Goal: Task Accomplishment & Management: Manage account settings

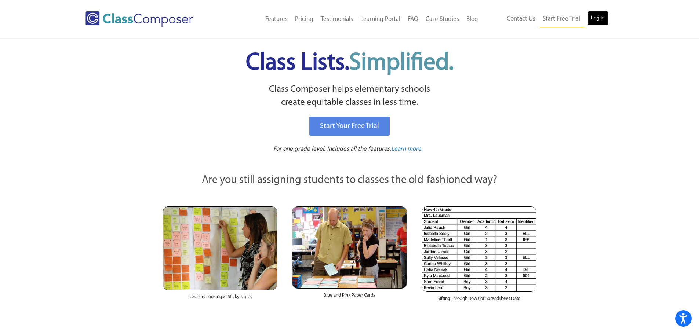
click at [600, 20] on link "Log In" at bounding box center [597, 18] width 21 height 15
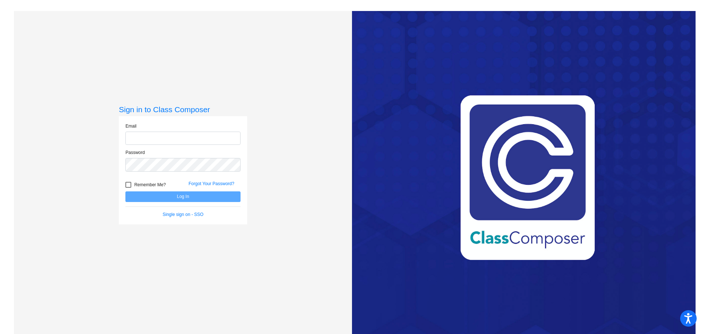
click at [176, 136] on input "email" at bounding box center [182, 139] width 115 height 14
type input "bcano@sintonisd.net"
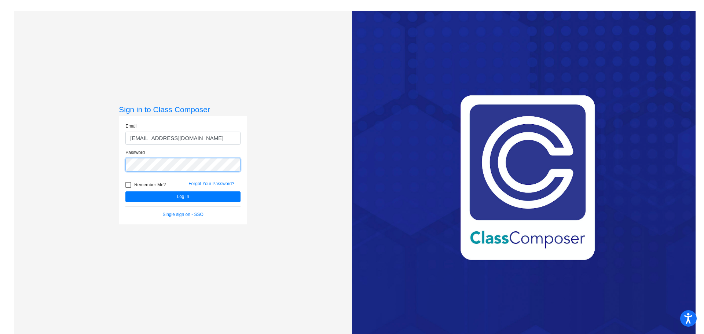
click at [125, 192] on button "Log In" at bounding box center [182, 197] width 115 height 11
click at [79, 170] on div "Sign in to Class Composer Email bcano@sintonisd.net Password Remember Me? Forgo…" at bounding box center [183, 178] width 338 height 334
click at [125, 192] on button "Log In" at bounding box center [182, 197] width 115 height 11
